Goal: Task Accomplishment & Management: Manage account settings

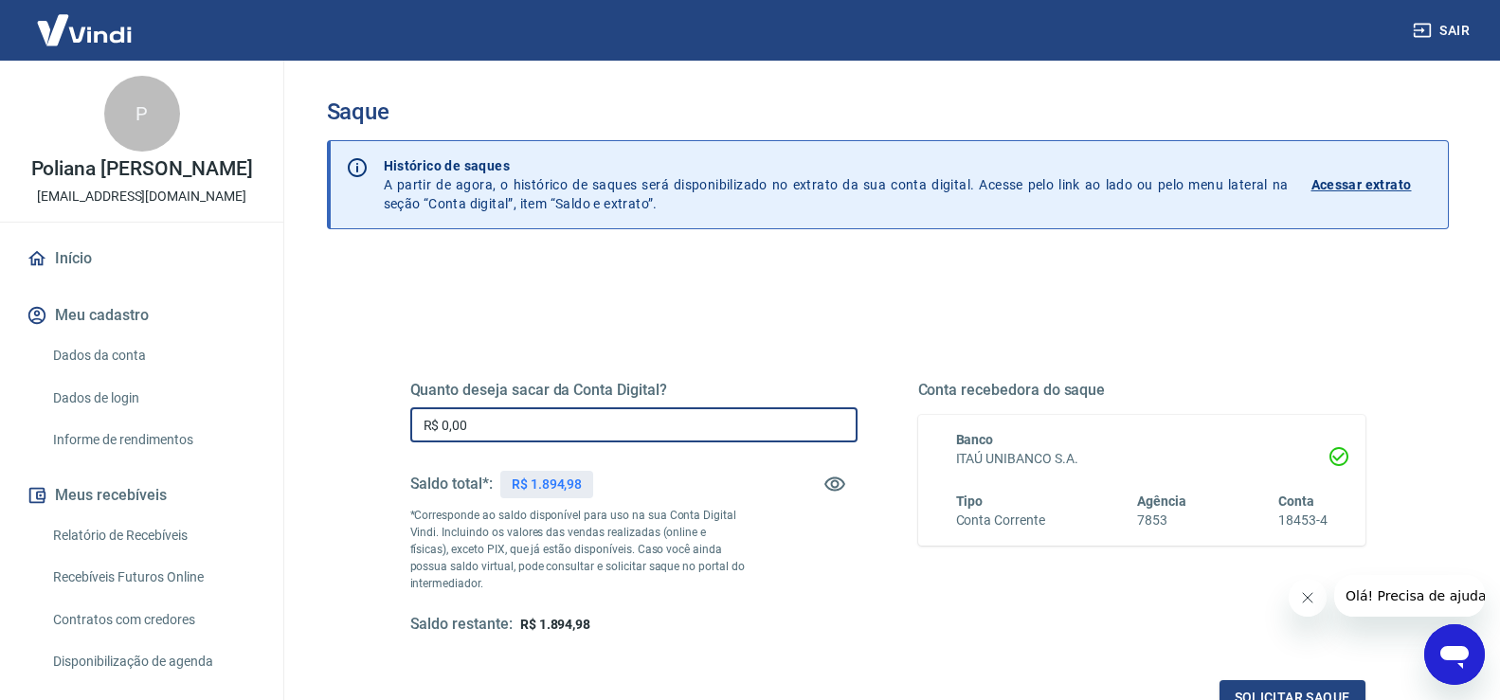
click at [508, 430] on input "R$ 0,00" at bounding box center [633, 425] width 447 height 35
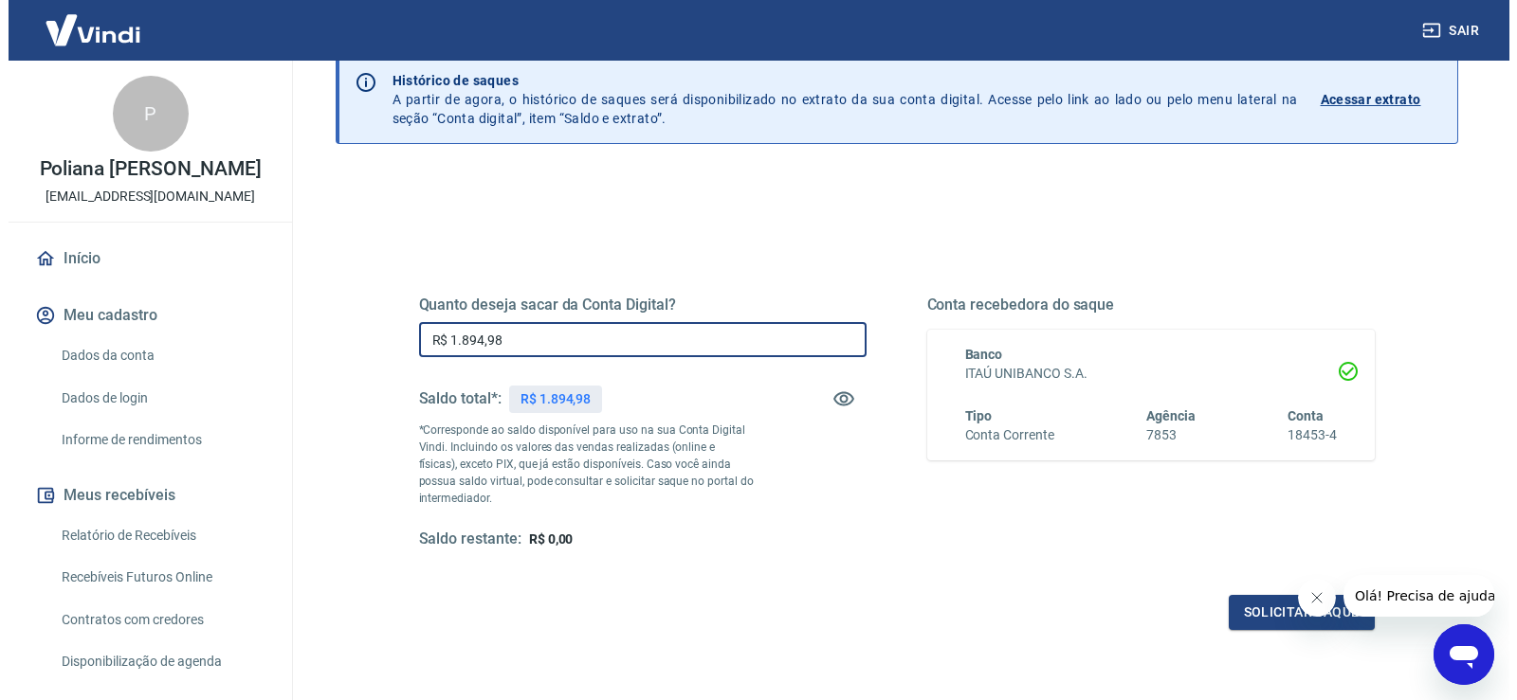
scroll to position [190, 0]
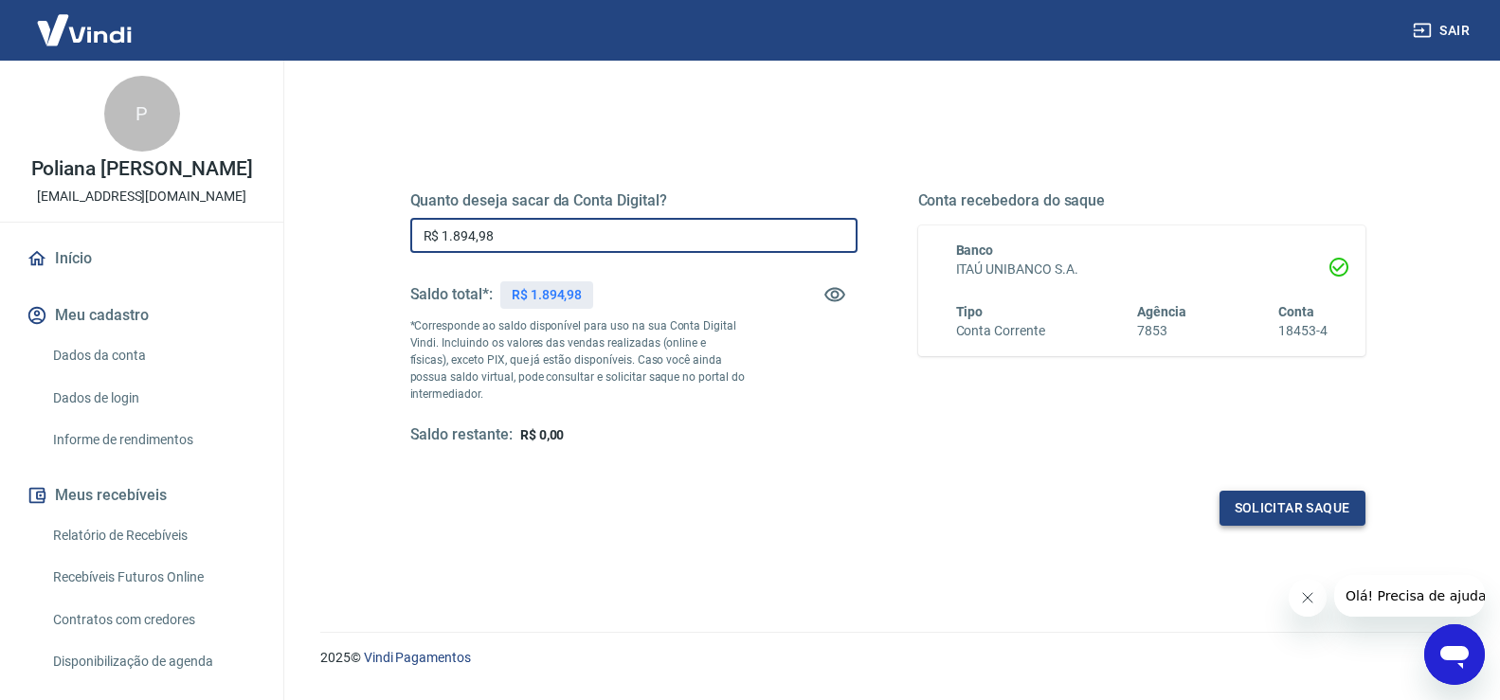
type input "R$ 1.894,98"
click at [1243, 517] on button "Solicitar saque" at bounding box center [1293, 508] width 146 height 35
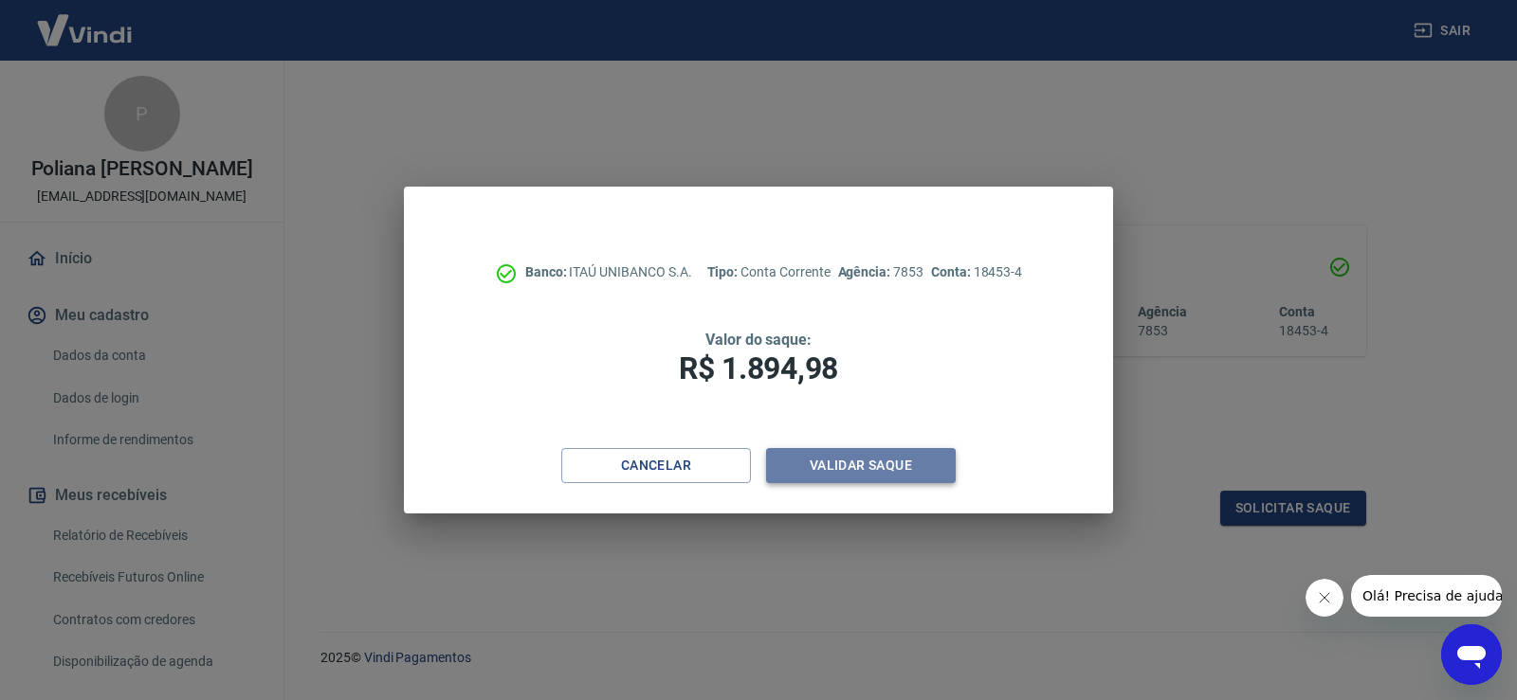
click at [863, 476] on button "Validar saque" at bounding box center [861, 465] width 190 height 35
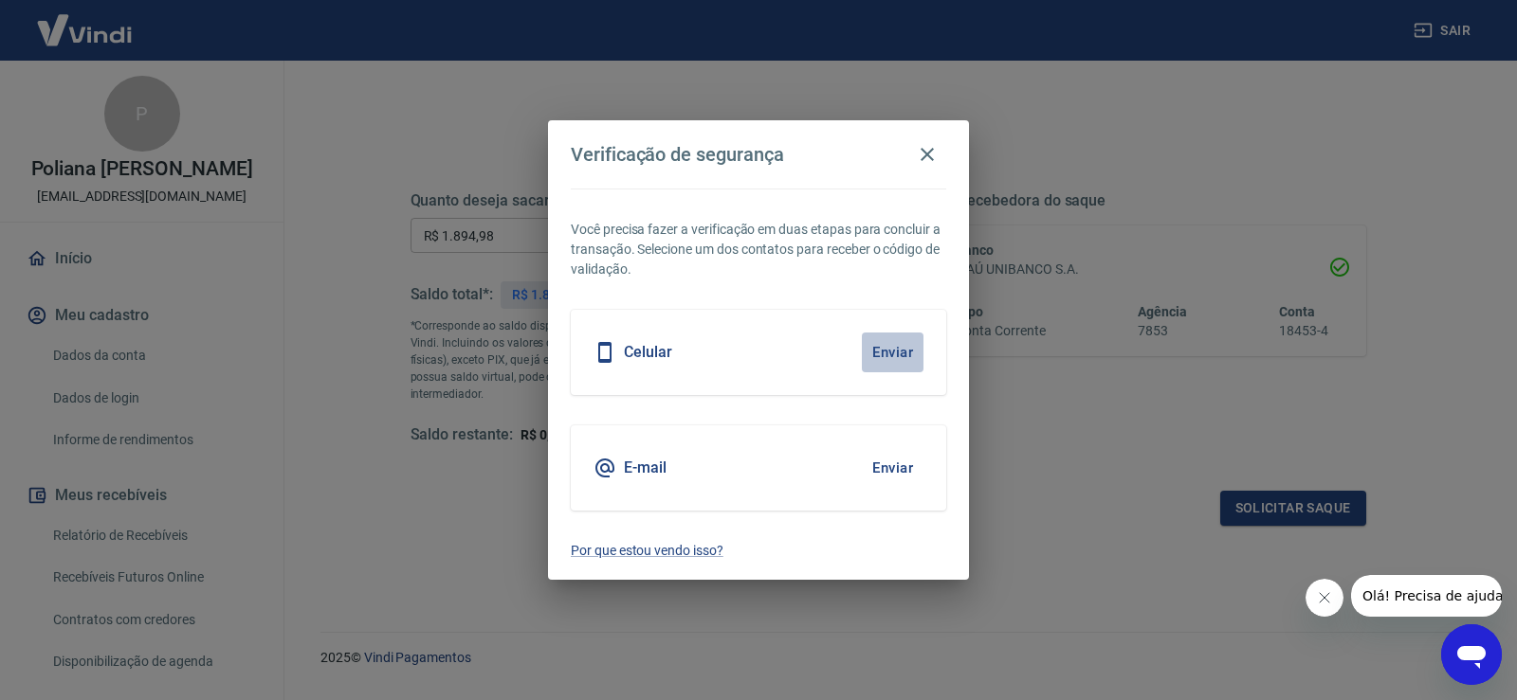
click at [895, 360] on button "Enviar" at bounding box center [893, 353] width 62 height 40
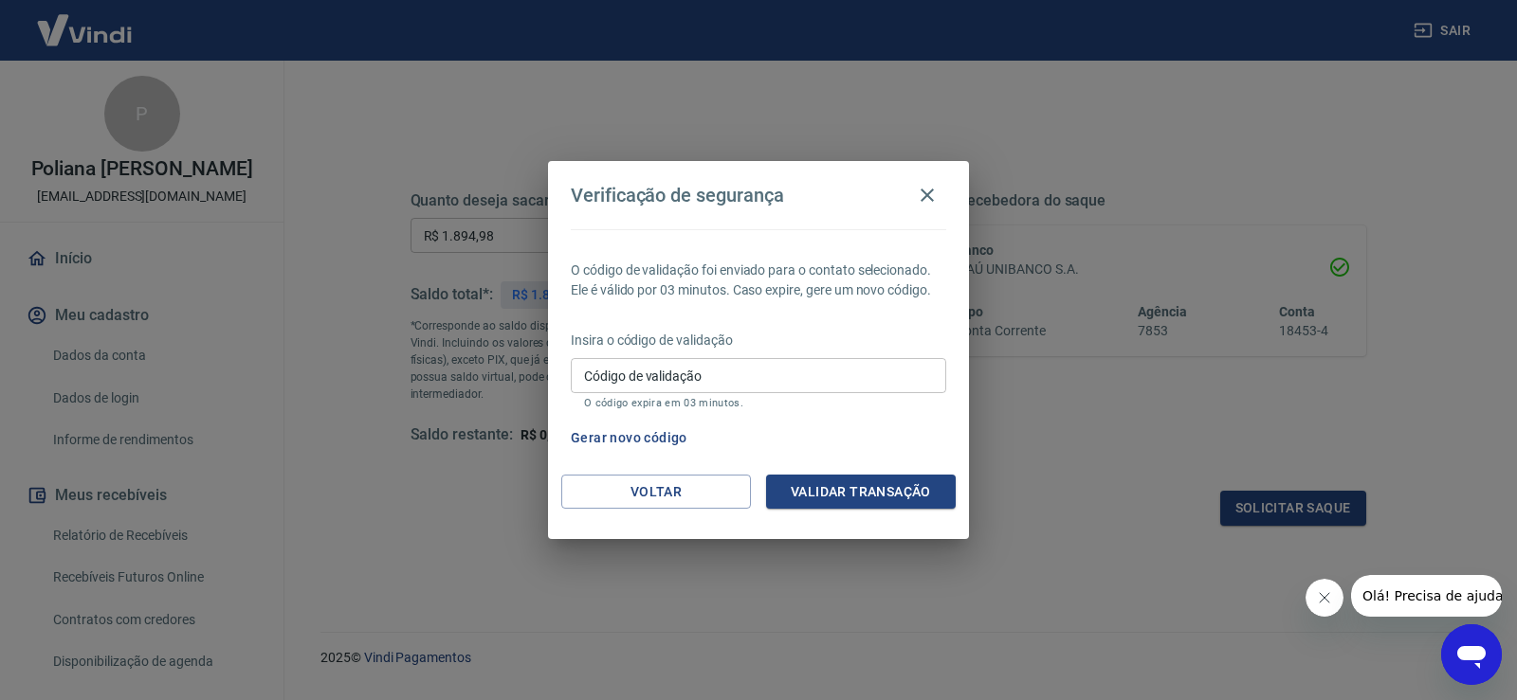
click at [895, 360] on input "Código de validação" at bounding box center [758, 375] width 375 height 35
type input "709249"
click at [893, 483] on button "Validar transação" at bounding box center [861, 492] width 190 height 35
